Goal: Information Seeking & Learning: Find specific fact

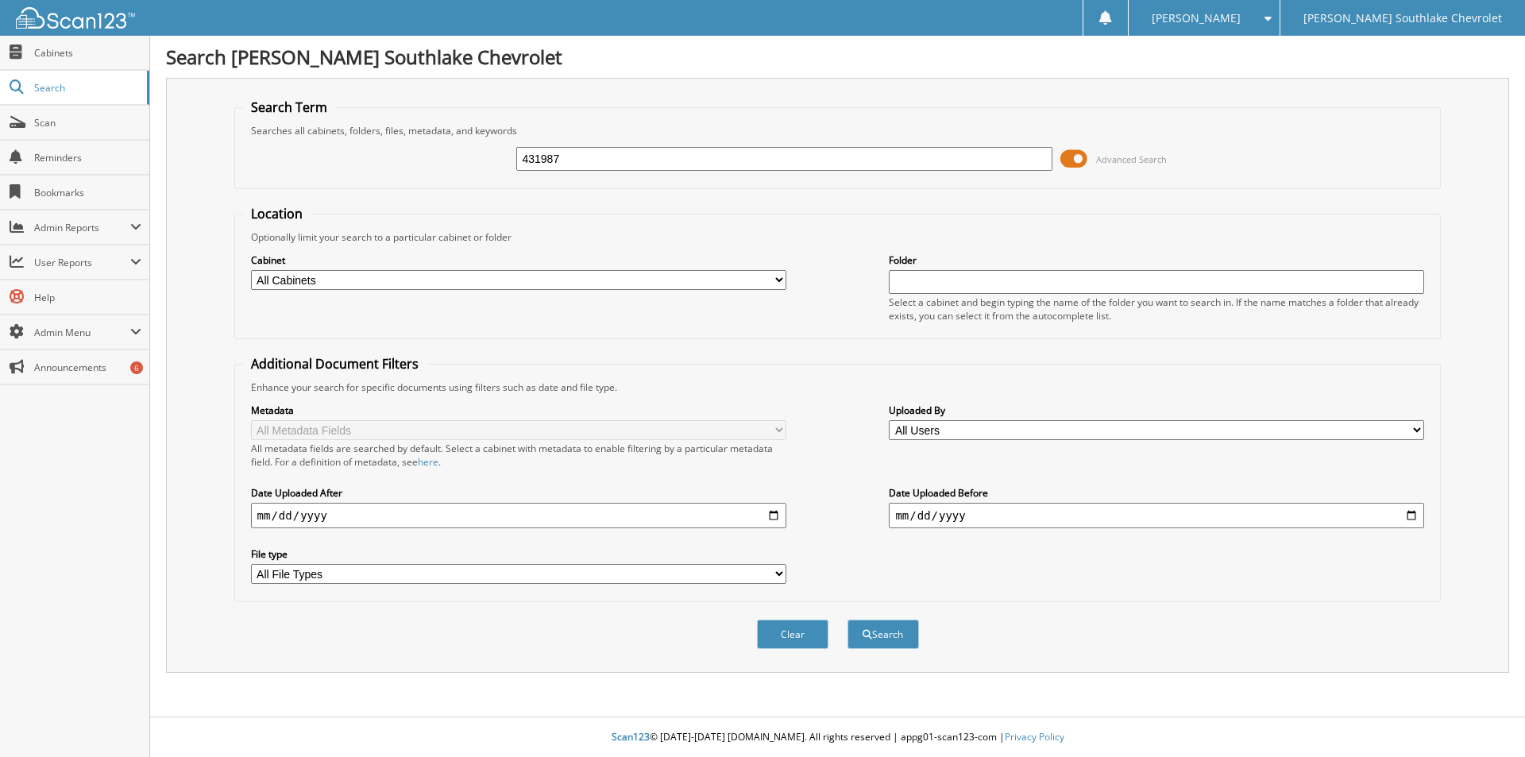
type input "431987"
click at [848, 620] on button "Search" at bounding box center [883, 634] width 71 height 29
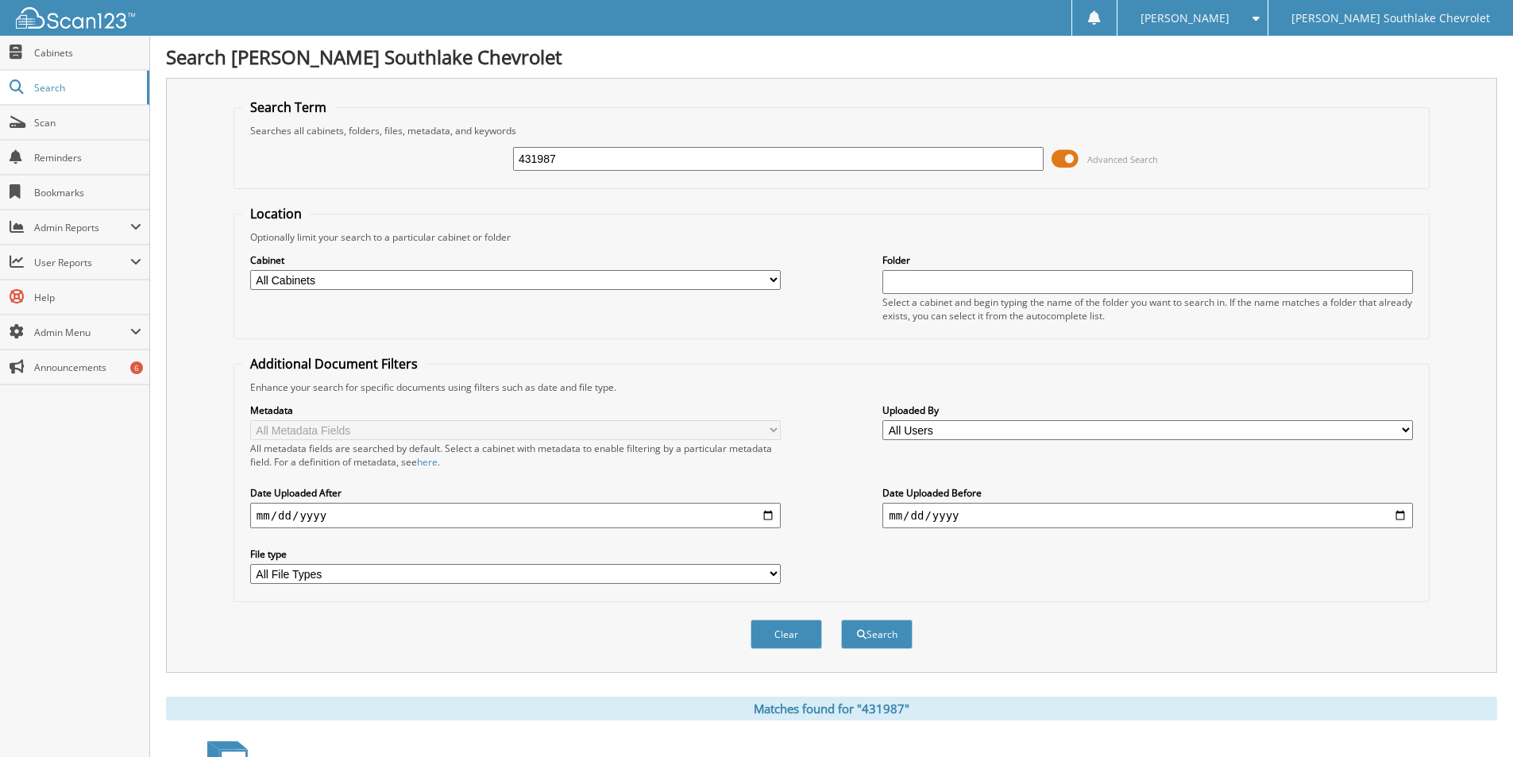
scroll to position [233, 0]
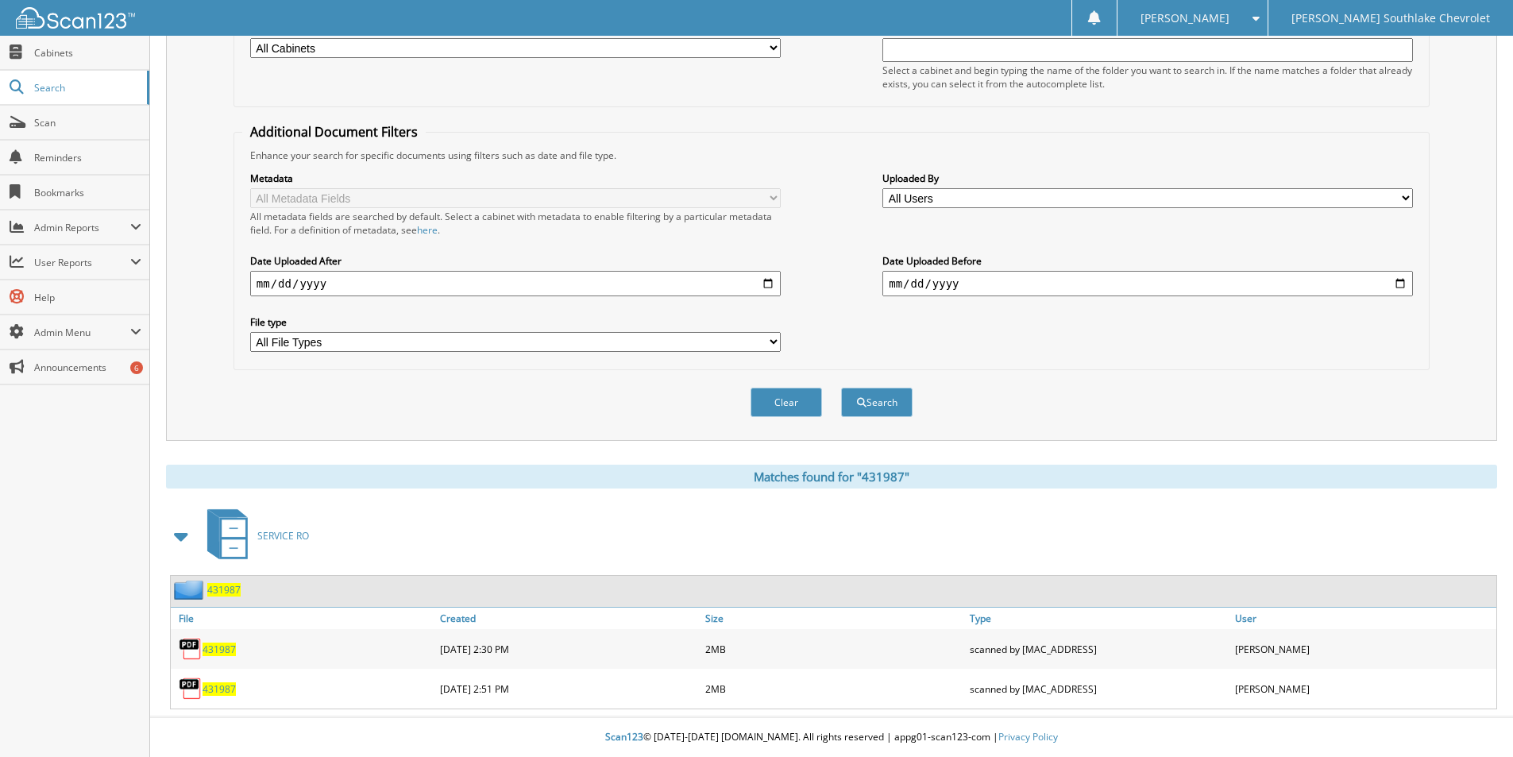
click at [216, 648] on span "431987" at bounding box center [219, 650] width 33 height 14
click at [220, 648] on span "431987" at bounding box center [219, 650] width 33 height 14
